Goal: Task Accomplishment & Management: Complete application form

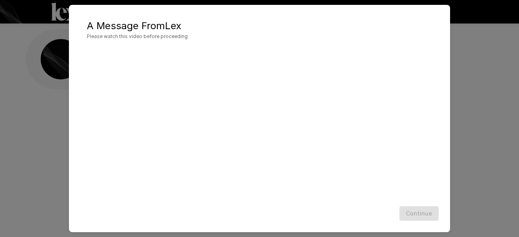
drag, startPoint x: 434, startPoint y: 135, endPoint x: 436, endPoint y: 167, distance: 31.7
click at [436, 167] on div at bounding box center [259, 125] width 365 height 156
click at [431, 11] on div "A Message From [PERSON_NAME] Please watch this video before proceeding Continue" at bounding box center [259, 118] width 381 height 227
click at [437, 14] on h2 "A Message From [PERSON_NAME] Please watch this video before proceeding" at bounding box center [259, 30] width 365 height 34
click at [459, 16] on div "A Message From [PERSON_NAME] Please watch this video before proceeding Continue" at bounding box center [259, 118] width 519 height 237
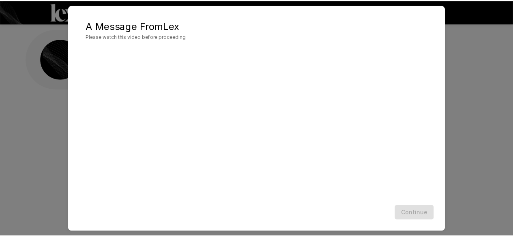
scroll to position [43, 0]
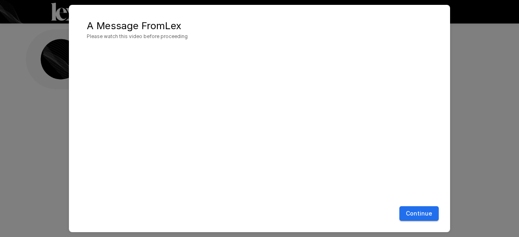
click at [419, 213] on button "Continue" at bounding box center [418, 213] width 39 height 15
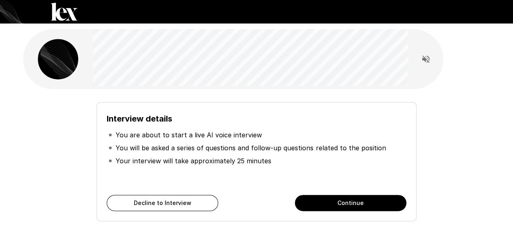
click at [379, 205] on button "Continue" at bounding box center [351, 203] width 112 height 16
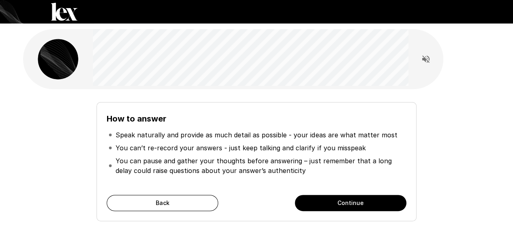
click at [379, 205] on button "Continue" at bounding box center [351, 203] width 112 height 16
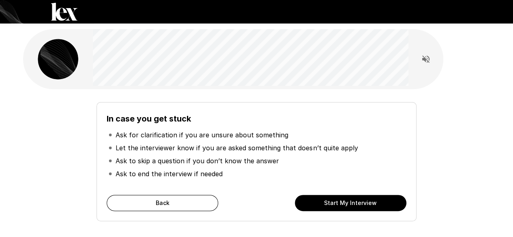
click at [379, 205] on button "Start My Interview" at bounding box center [351, 203] width 112 height 16
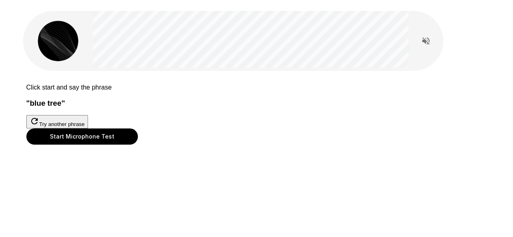
scroll to position [77, 0]
